Goal: Transaction & Acquisition: Book appointment/travel/reservation

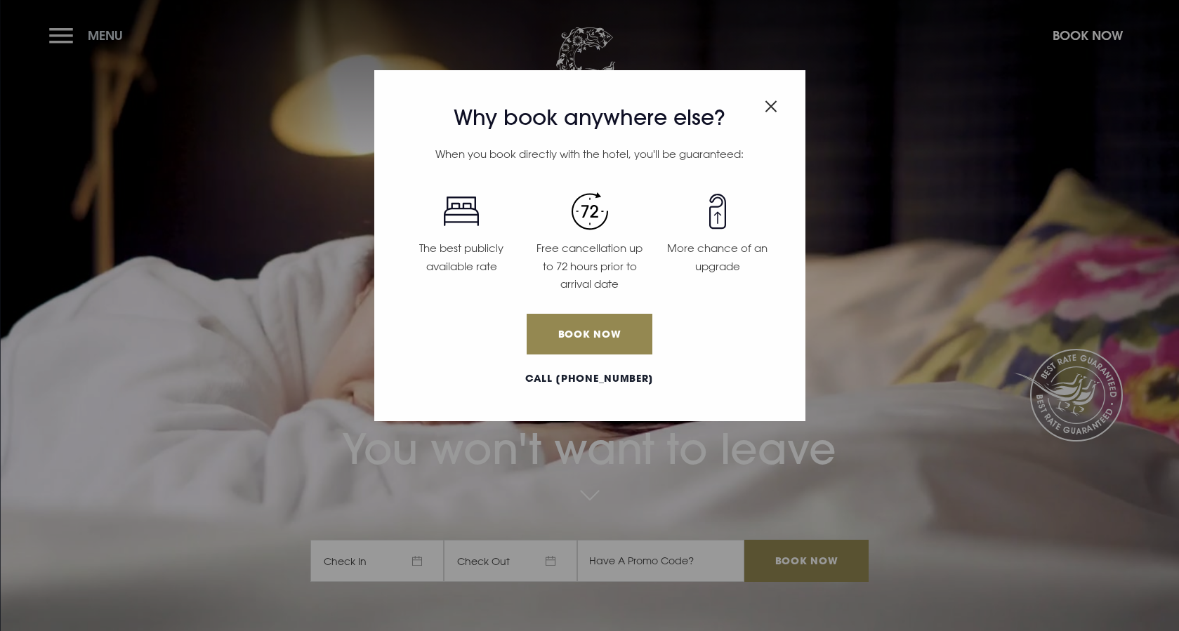
click at [50, 37] on div "Why book anywhere else? When you book directly with the hotel, you'll be guaran…" at bounding box center [589, 315] width 1179 height 631
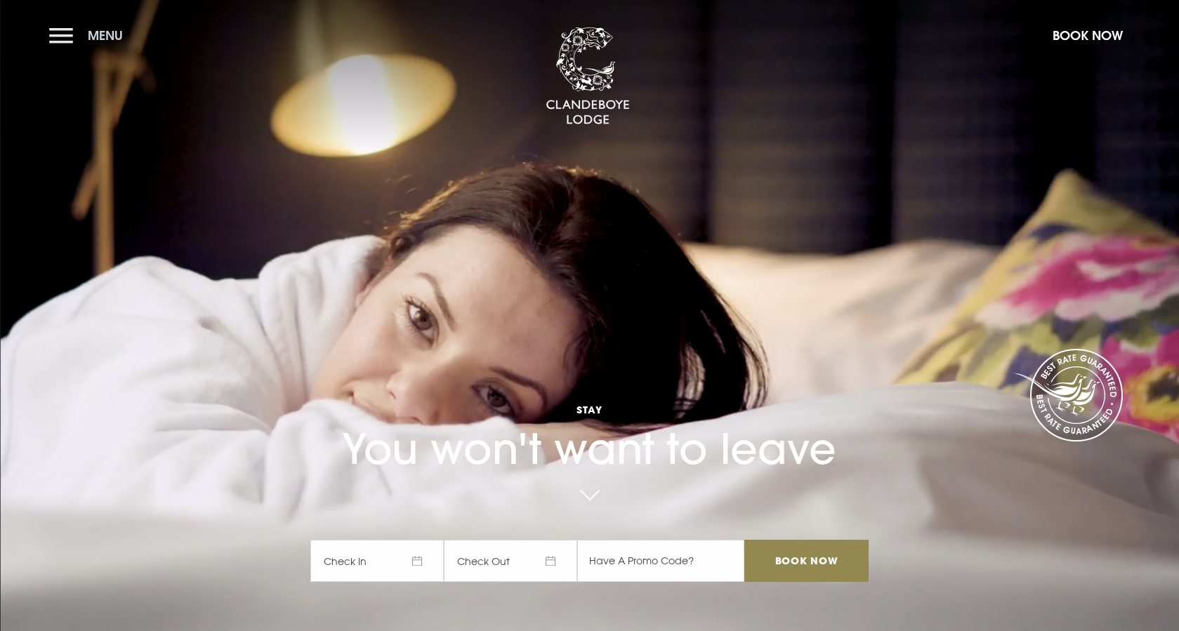
click at [63, 36] on button "Menu" at bounding box center [89, 35] width 81 height 30
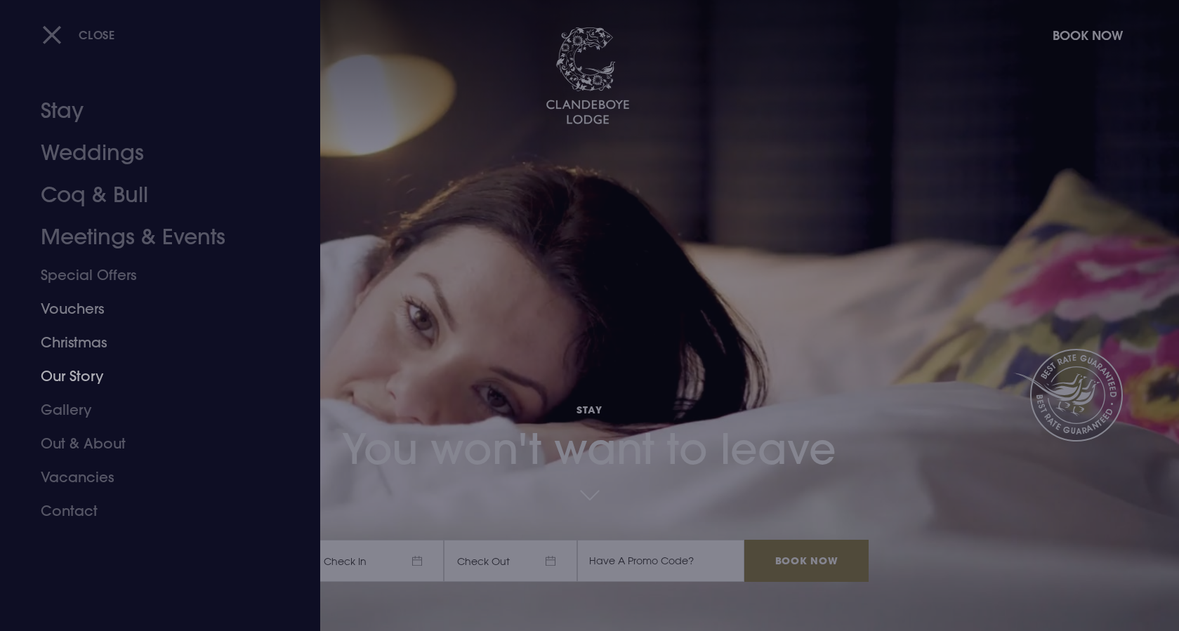
click at [74, 347] on link "Christmas" at bounding box center [152, 343] width 222 height 34
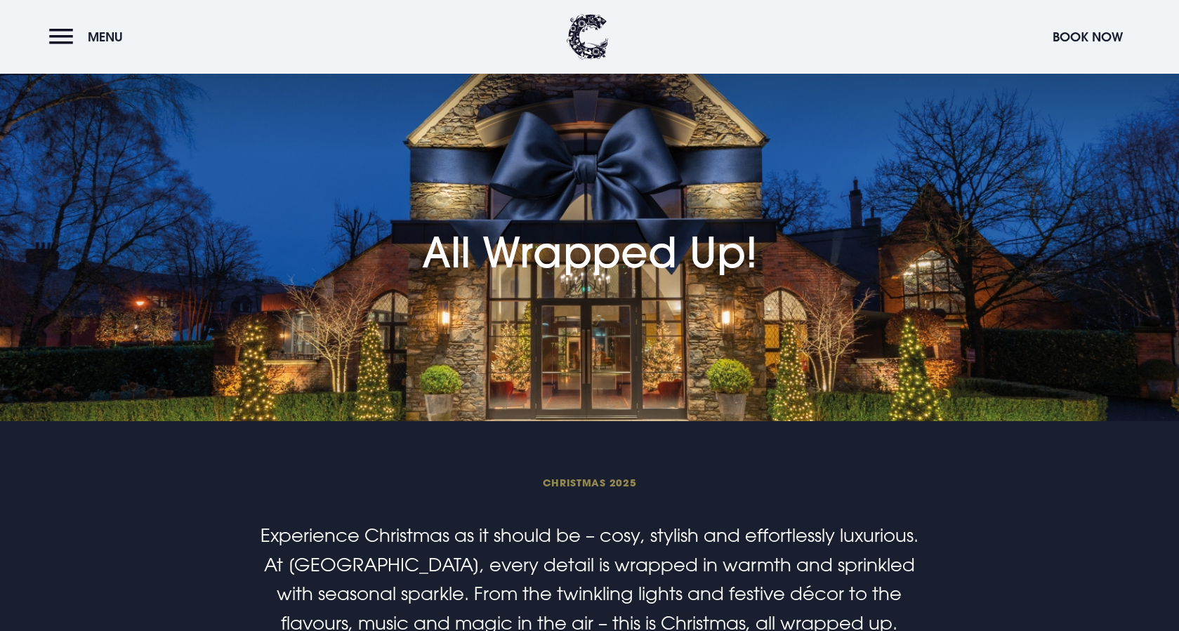
checkbox input "true"
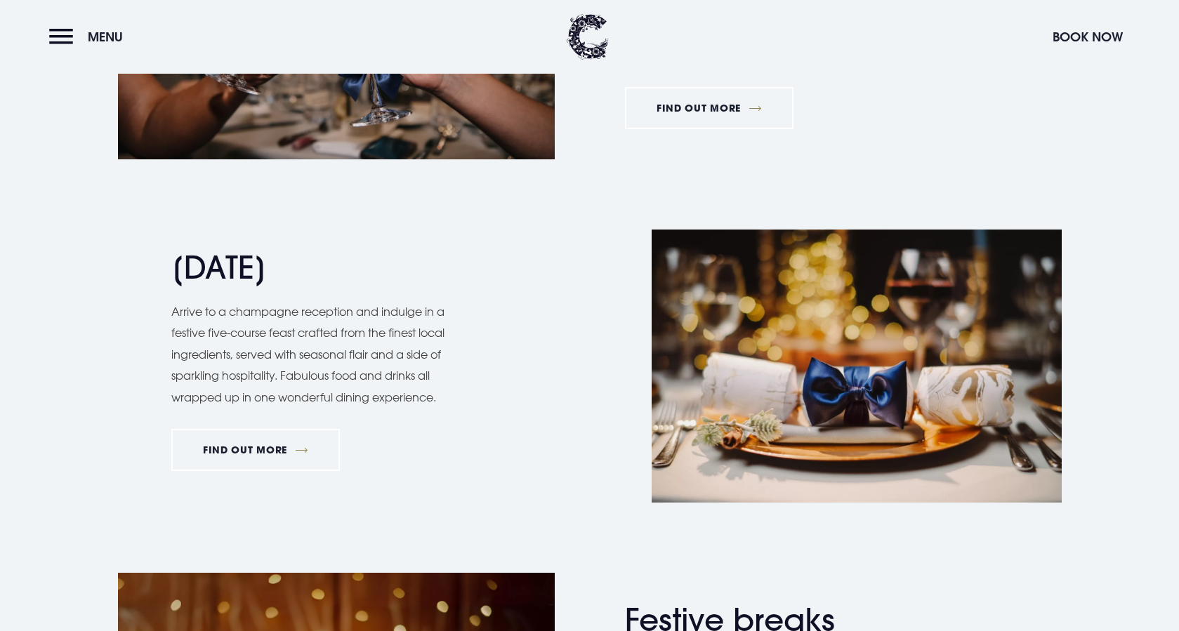
scroll to position [1231, 0]
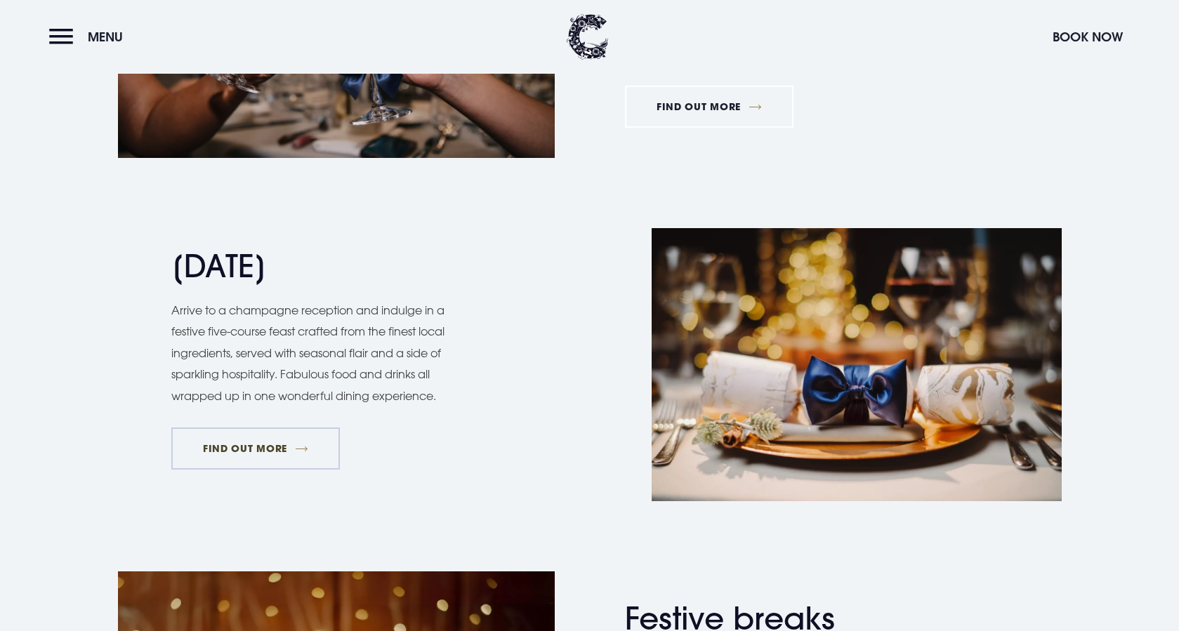
click at [211, 451] on link "FIND OUT MORE" at bounding box center [255, 449] width 169 height 42
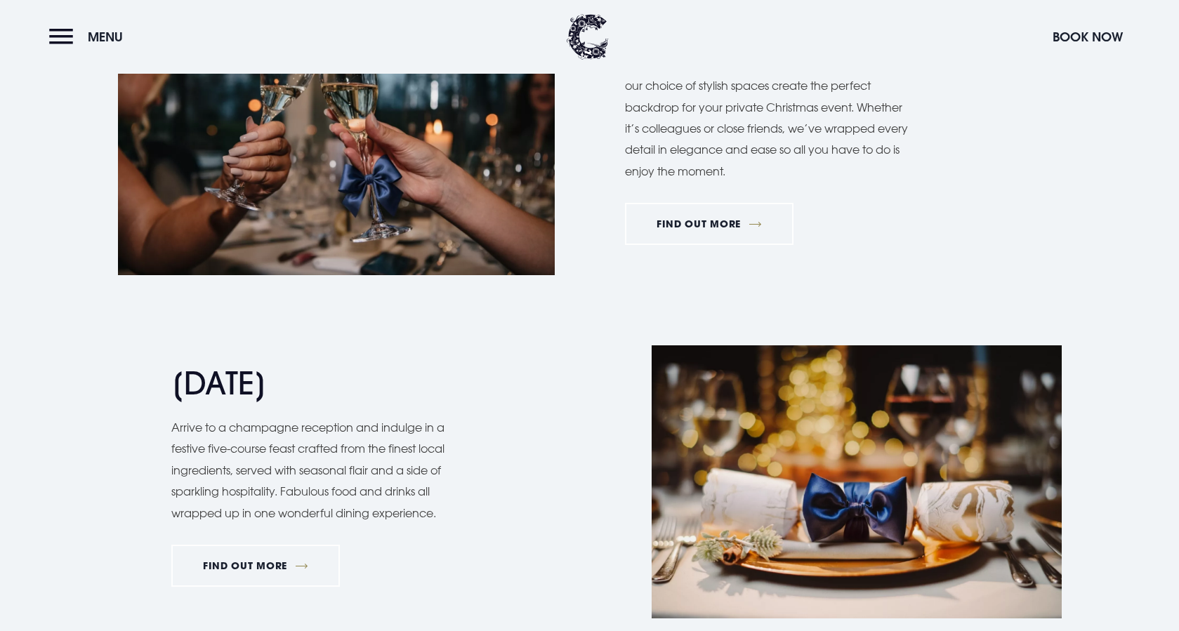
scroll to position [850, 0]
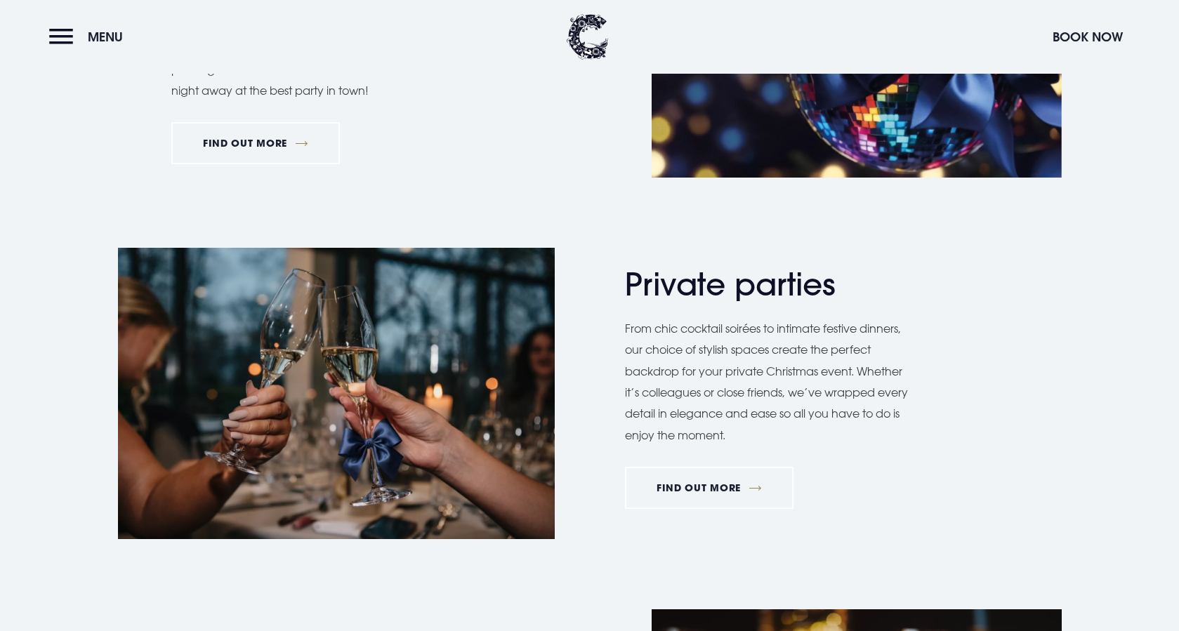
click at [463, 379] on img at bounding box center [336, 394] width 437 height 292
click at [653, 480] on link "FIND OUT MORE" at bounding box center [709, 488] width 169 height 42
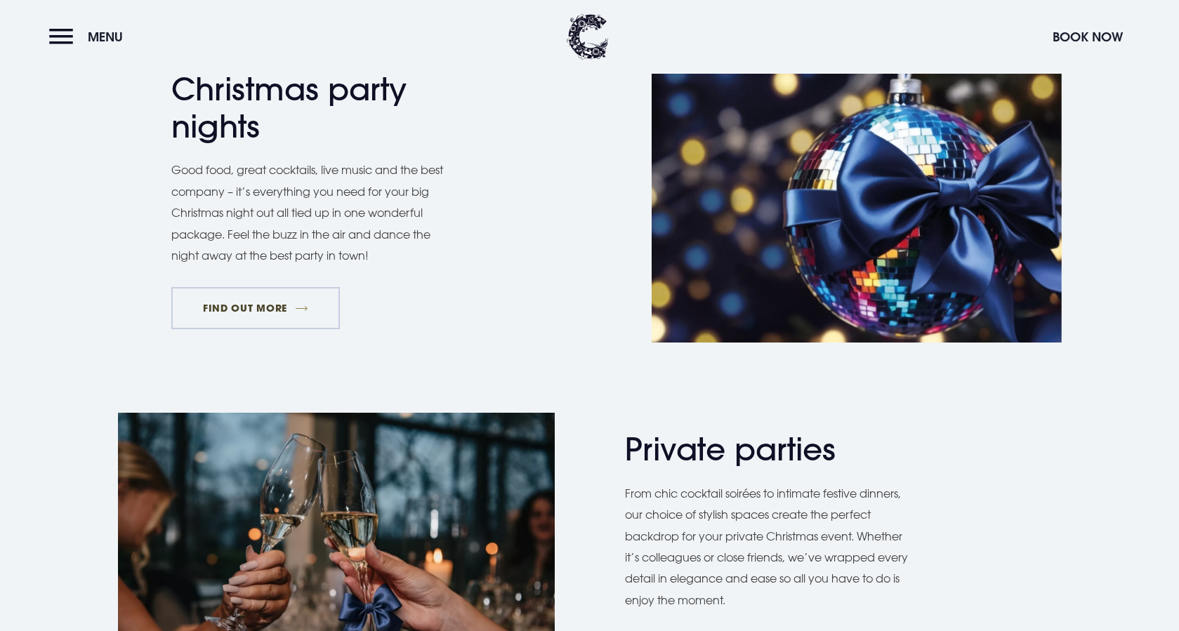
scroll to position [686, 0]
click at [255, 301] on link "FIND OUT MORE" at bounding box center [255, 308] width 169 height 42
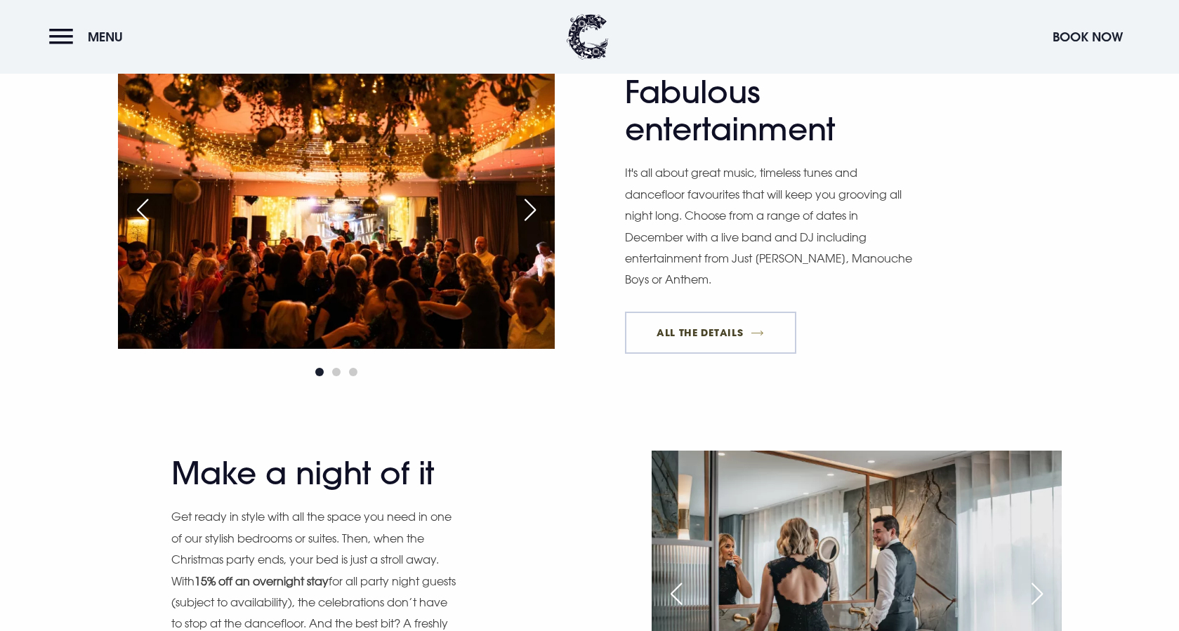
scroll to position [1111, 0]
click at [716, 330] on link "All The Details" at bounding box center [710, 334] width 171 height 42
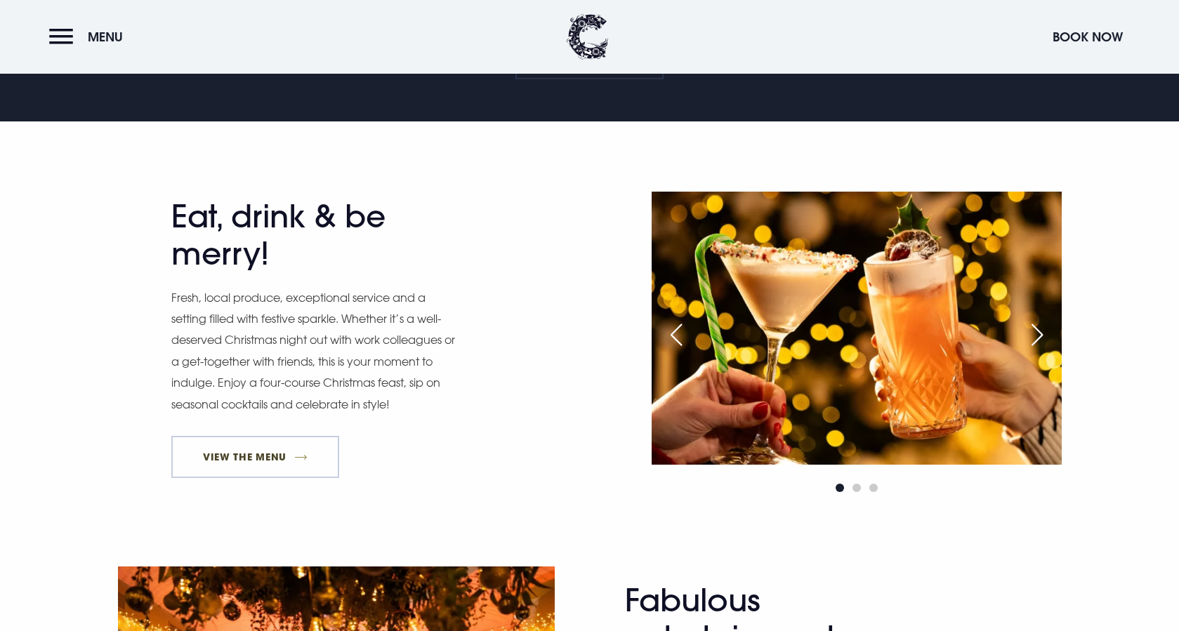
scroll to position [601, 0]
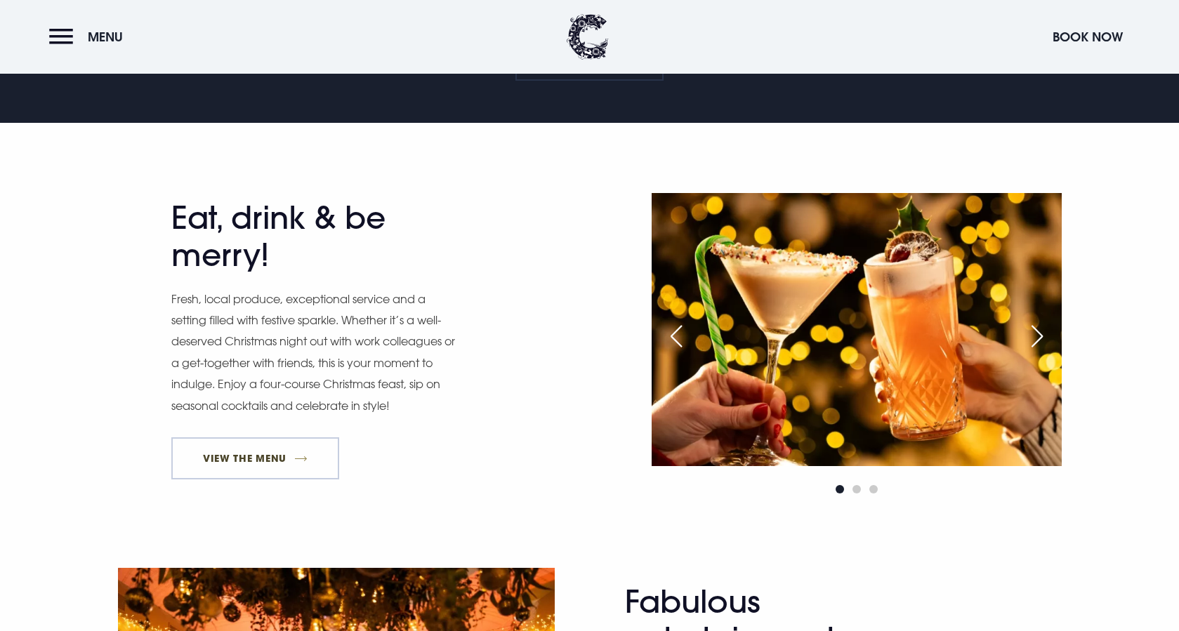
click at [263, 458] on link "View The Menu" at bounding box center [255, 459] width 169 height 42
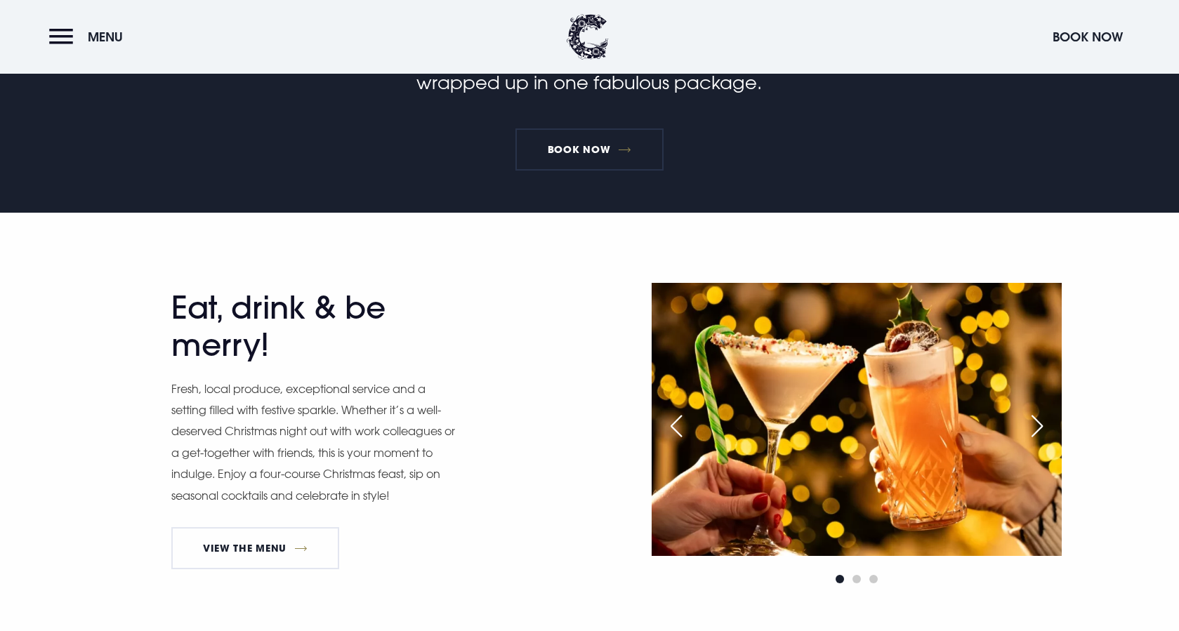
scroll to position [512, 0]
